Goal: Find specific page/section: Find specific page/section

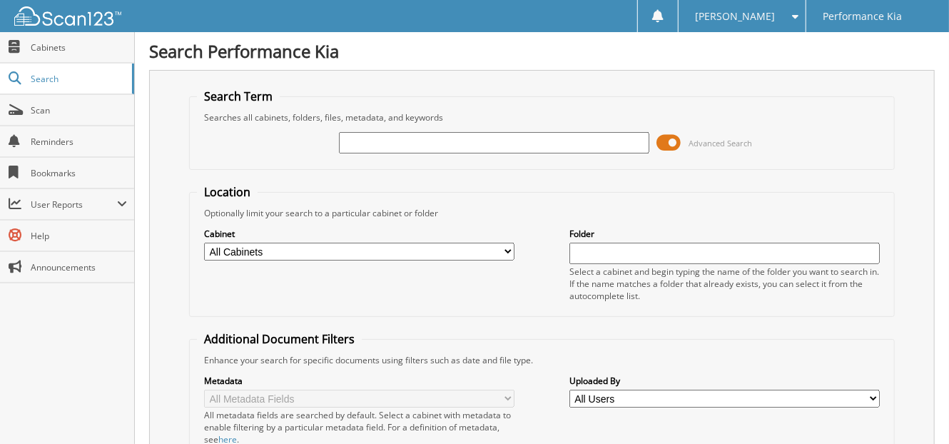
drag, startPoint x: 0, startPoint y: 0, endPoint x: 385, endPoint y: 140, distance: 409.3
click at [385, 140] on input "text" at bounding box center [494, 142] width 310 height 21
type input "2614261"
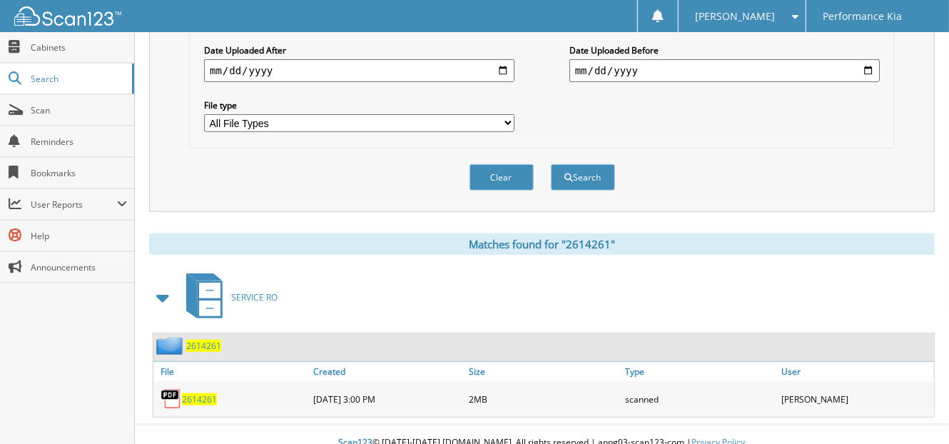
scroll to position [431, 0]
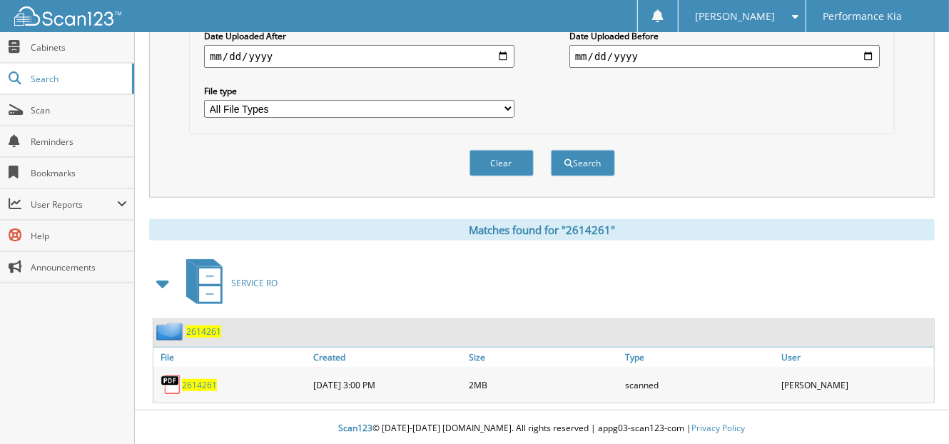
click at [193, 381] on span "2614261" at bounding box center [199, 385] width 35 height 12
click at [45, 112] on span "Scan" at bounding box center [79, 110] width 96 height 12
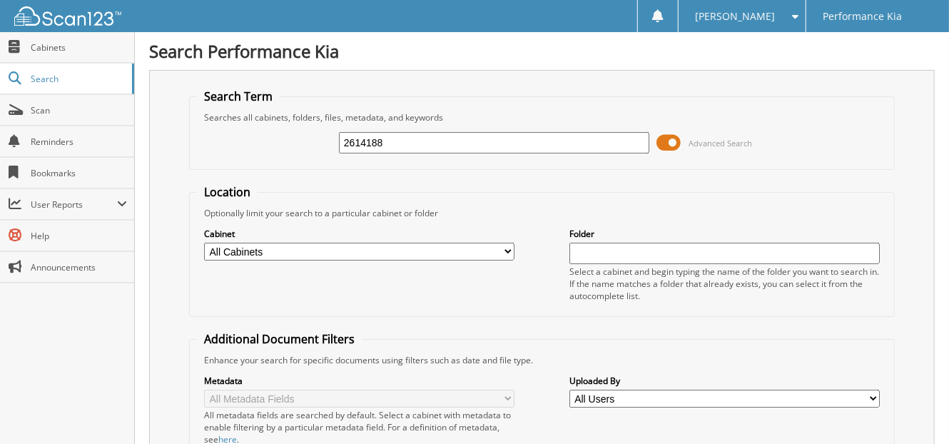
type input "2614188"
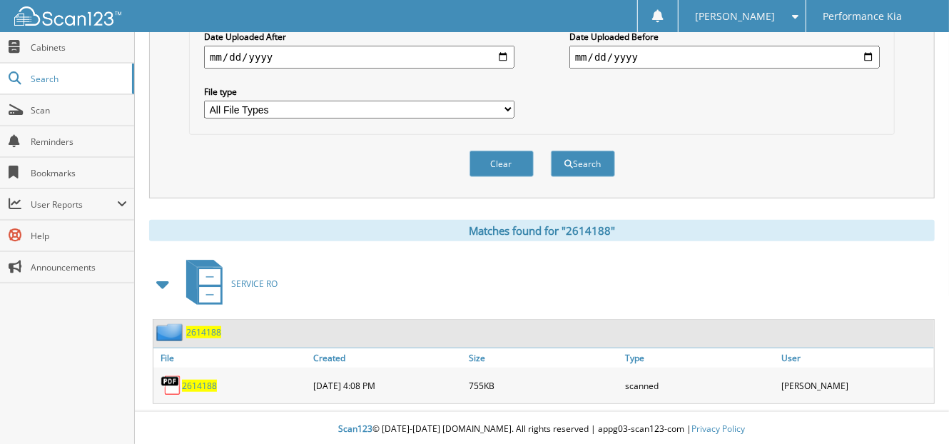
scroll to position [431, 0]
click at [199, 328] on span "2614188" at bounding box center [203, 331] width 35 height 12
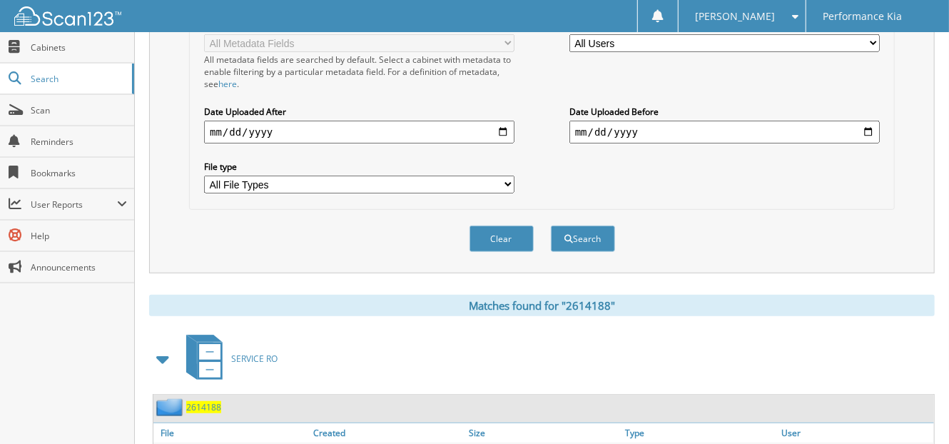
scroll to position [431, 0]
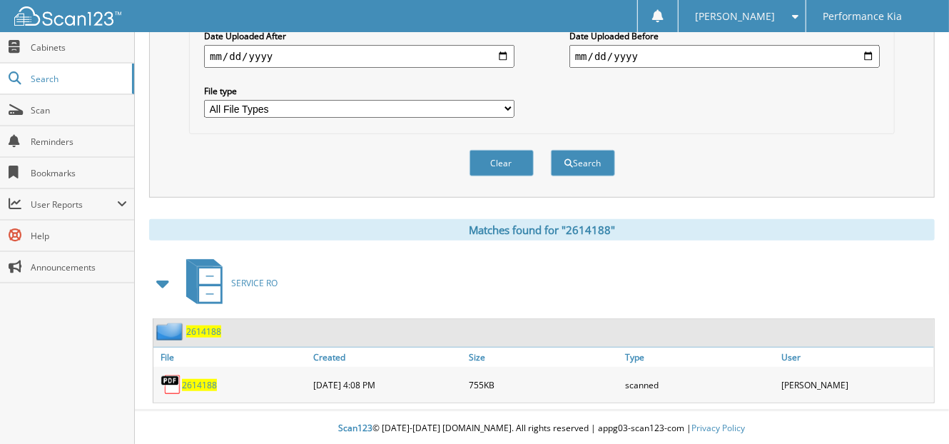
click at [201, 383] on span "2614188" at bounding box center [199, 385] width 35 height 12
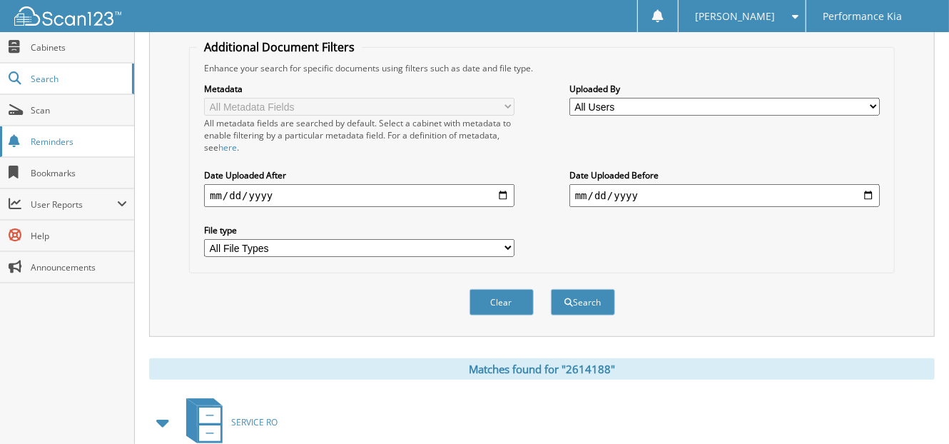
scroll to position [146, 0]
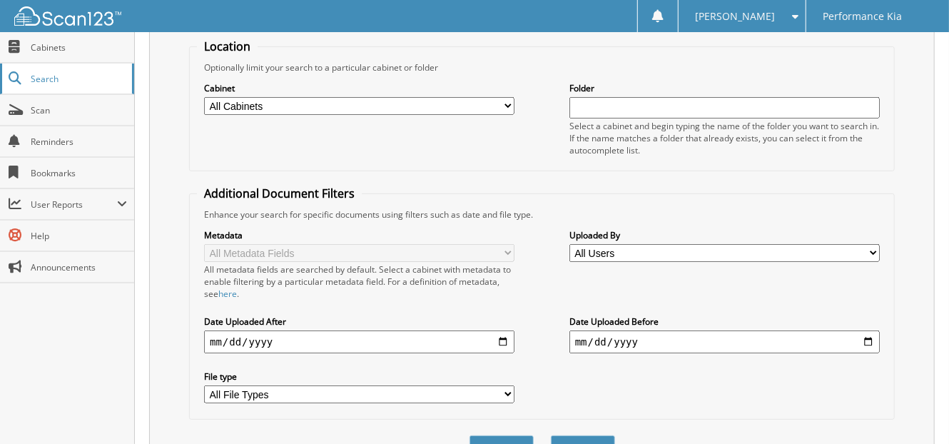
click at [36, 77] on span "Search" at bounding box center [78, 79] width 94 height 12
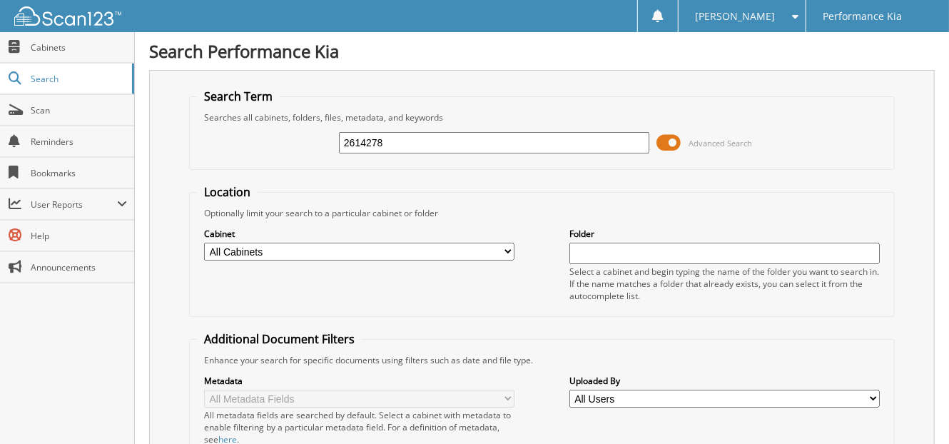
type input "2614278"
